Goal: Task Accomplishment & Management: Manage account settings

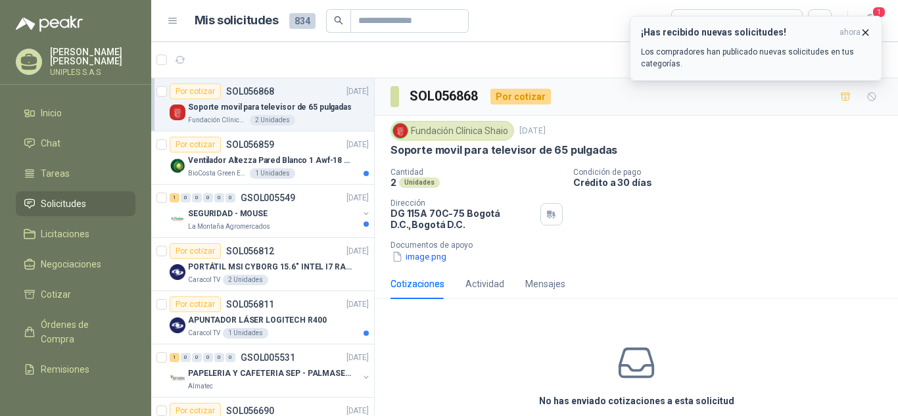
click at [738, 34] on h3 "¡Has recibido nuevas solicitudes!" at bounding box center [737, 32] width 193 height 11
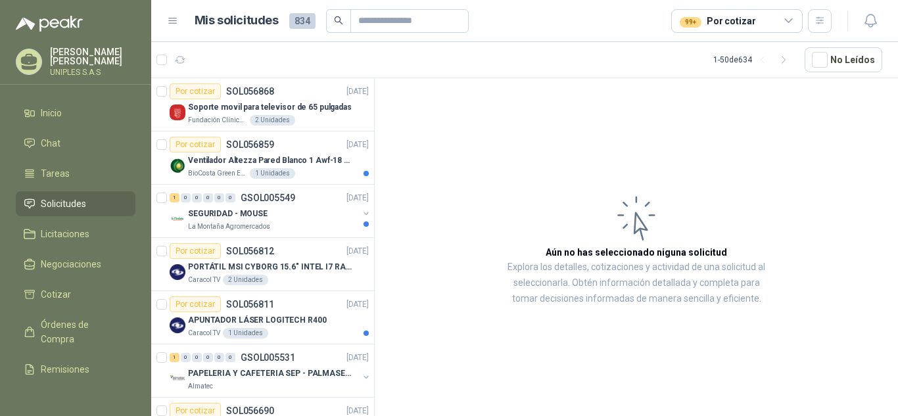
click at [794, 18] on div "99+ Por cotizar" at bounding box center [736, 21] width 131 height 24
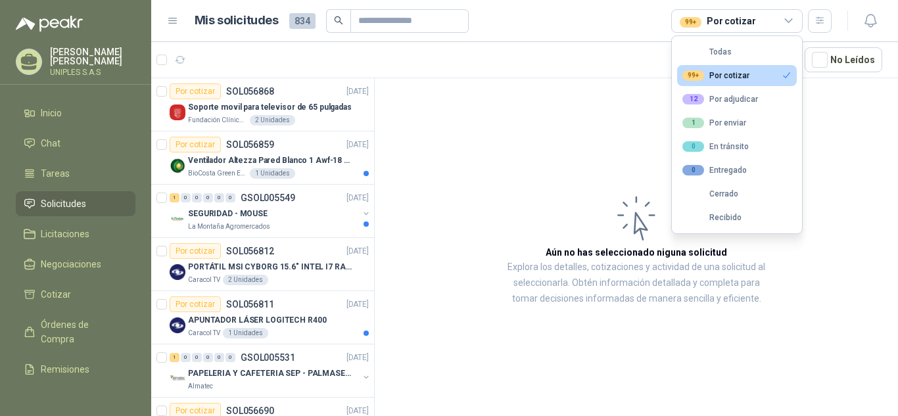
click at [741, 78] on div "99+ Por cotizar" at bounding box center [715, 75] width 67 height 11
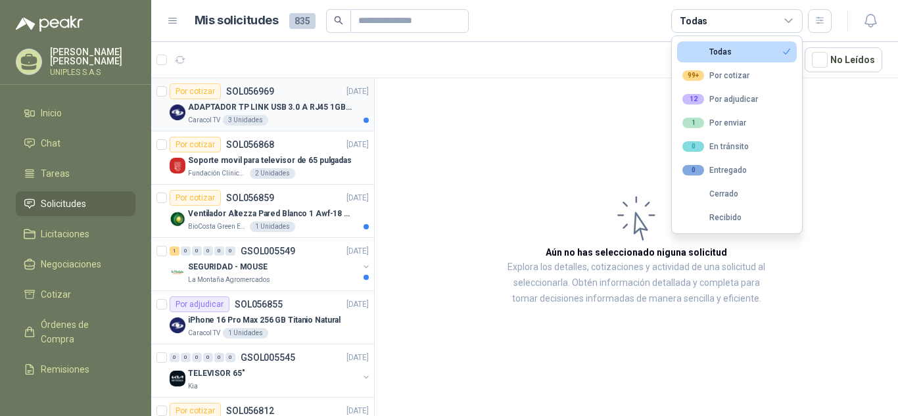
click at [260, 85] on div "Por cotizar SOL056969" at bounding box center [222, 91] width 104 height 16
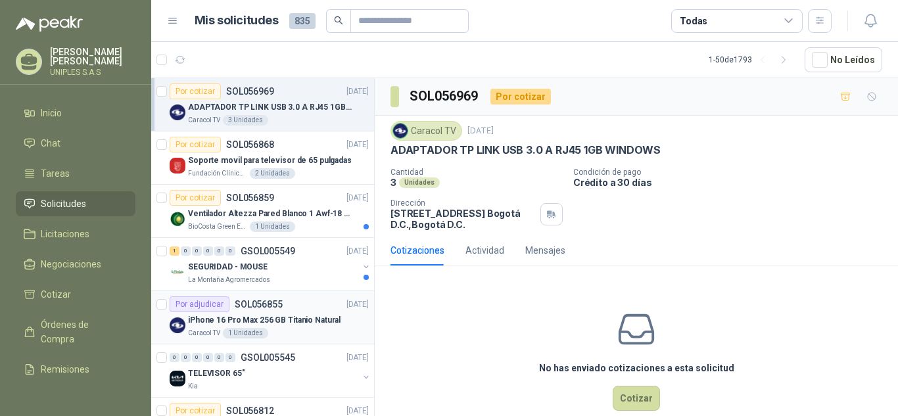
click at [252, 303] on p "SOL056855" at bounding box center [259, 304] width 48 height 9
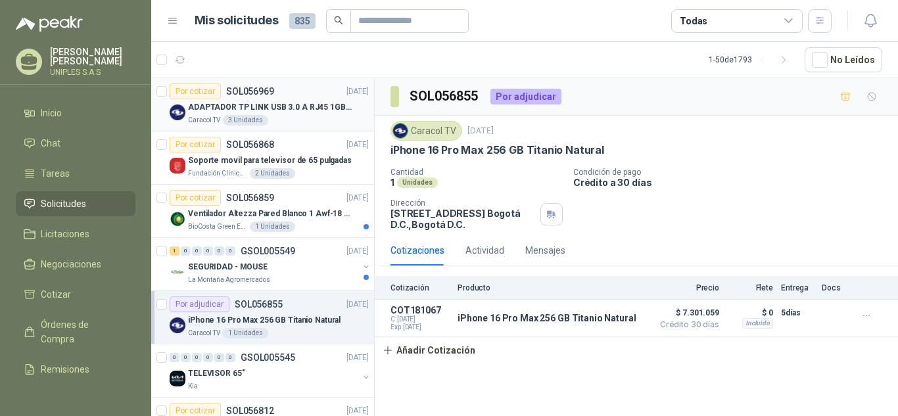
click at [279, 106] on p "ADAPTADOR TP LINK USB 3.0 A RJ45 1GB WINDOWS" at bounding box center [270, 107] width 164 height 12
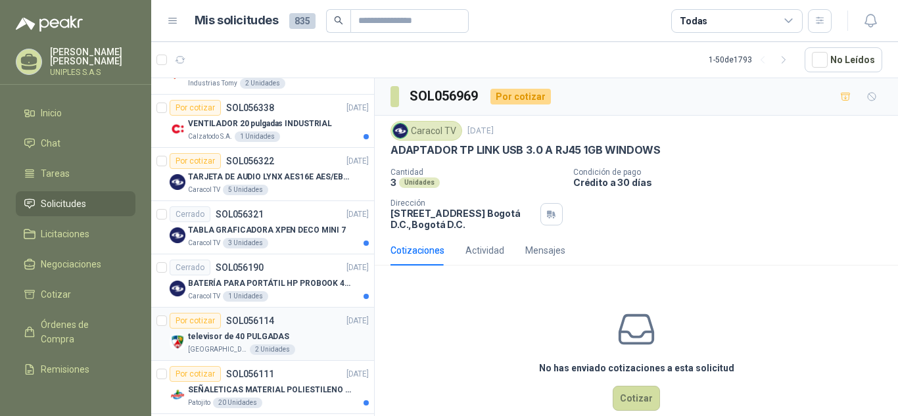
scroll to position [1884, 0]
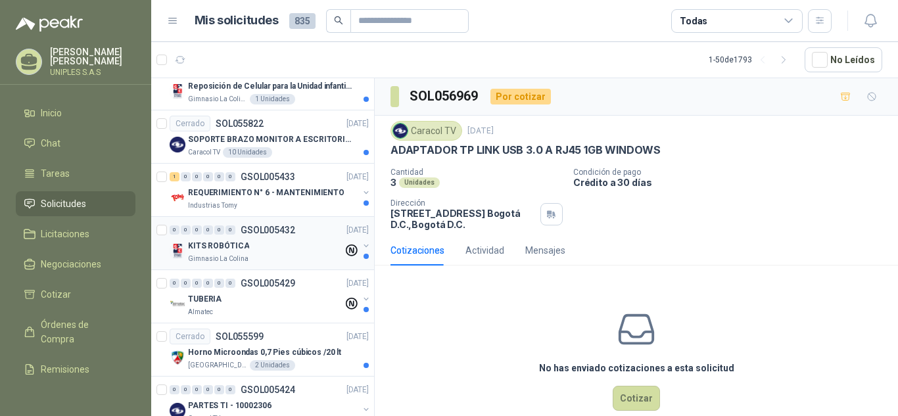
click at [256, 230] on p "GSOL005432" at bounding box center [268, 229] width 55 height 9
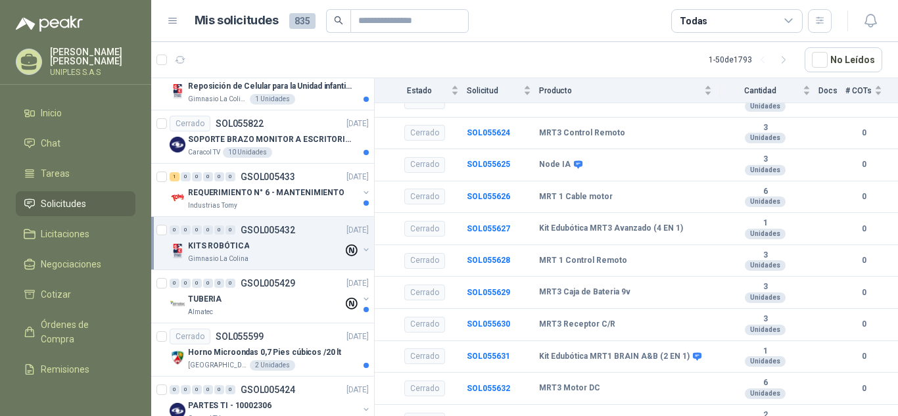
scroll to position [247, 0]
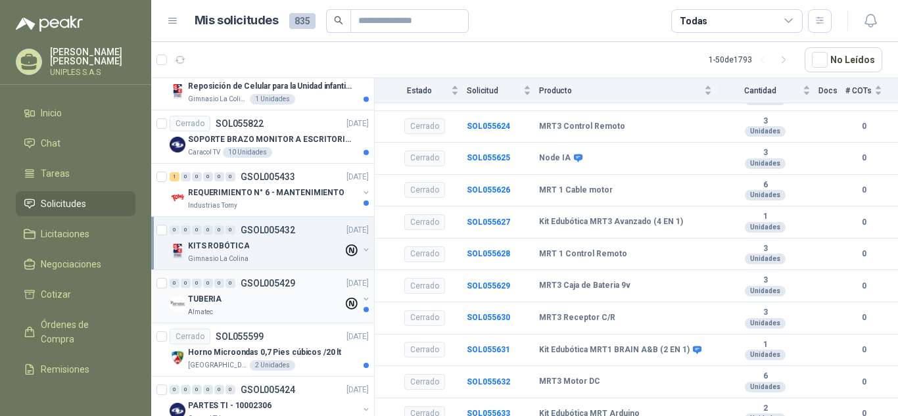
click at [269, 280] on p "GSOL005429" at bounding box center [268, 283] width 55 height 9
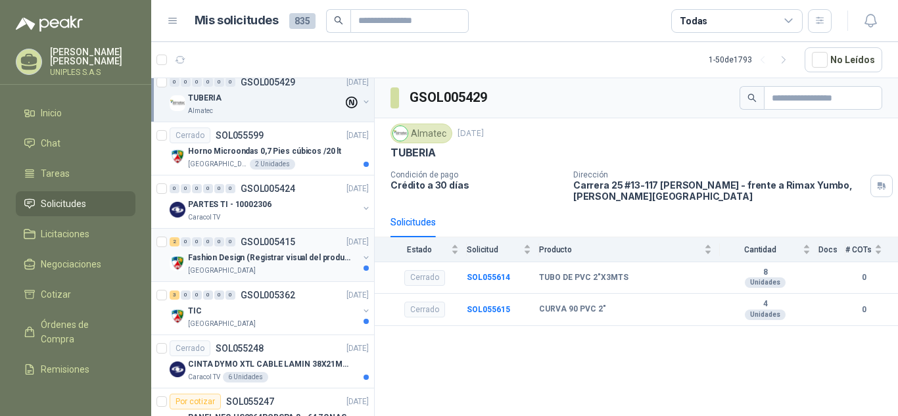
scroll to position [2090, 0]
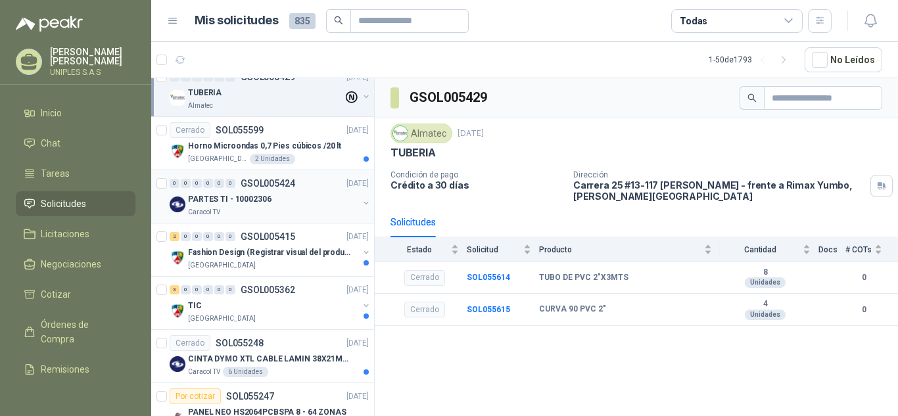
click at [258, 181] on p "GSOL005424" at bounding box center [268, 183] width 55 height 9
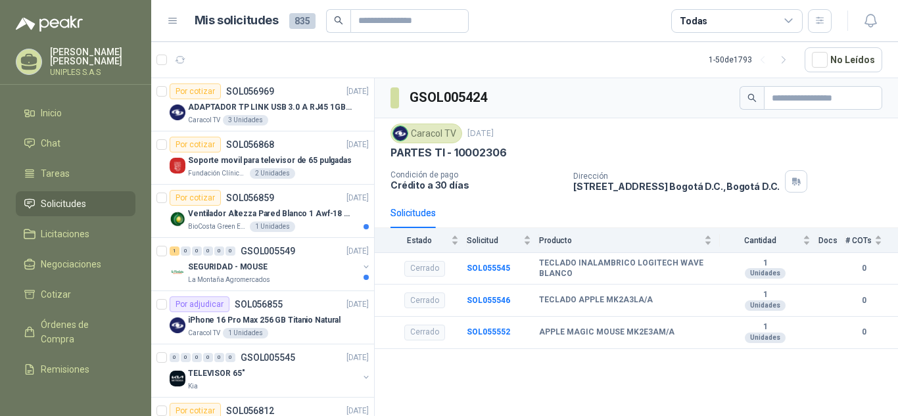
click at [789, 22] on icon at bounding box center [788, 20] width 7 height 3
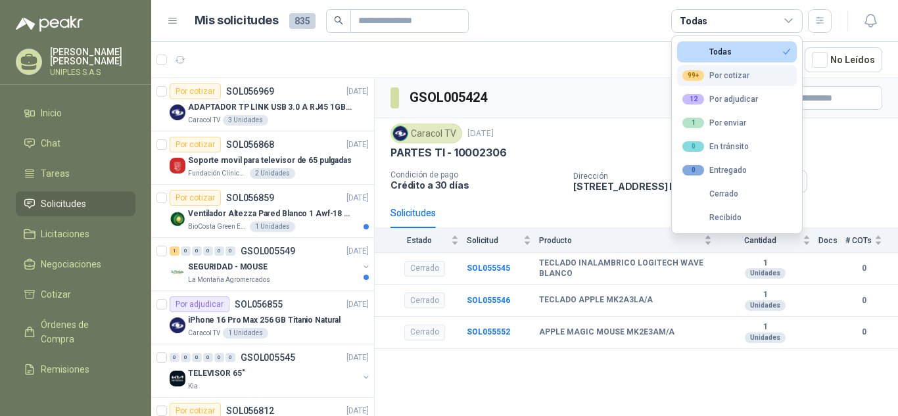
click at [734, 70] on div "99+ Por cotizar" at bounding box center [715, 75] width 67 height 11
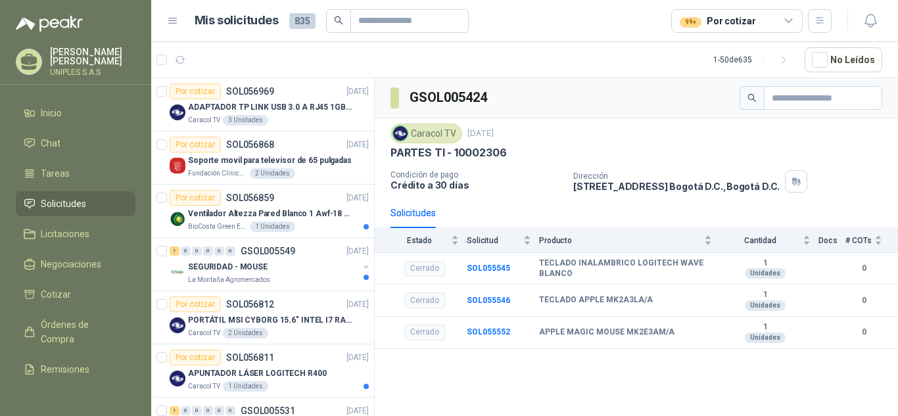
click at [879, 169] on div "Caracol TV [DATE] PARTES TI - 10002306 Condición de pago Crédito a 30 [PERSON_N…" at bounding box center [636, 158] width 492 height 69
